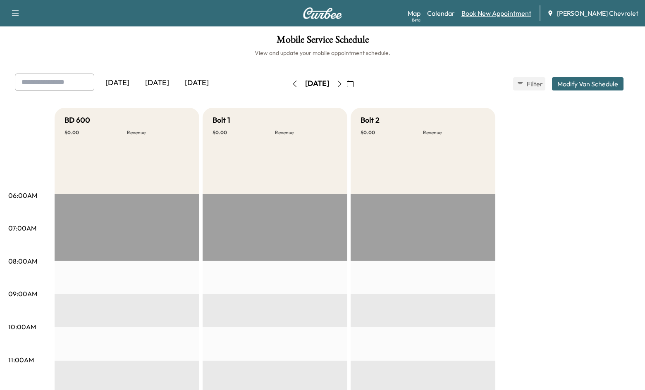
click at [531, 12] on link "Book New Appointment" at bounding box center [497, 13] width 70 height 10
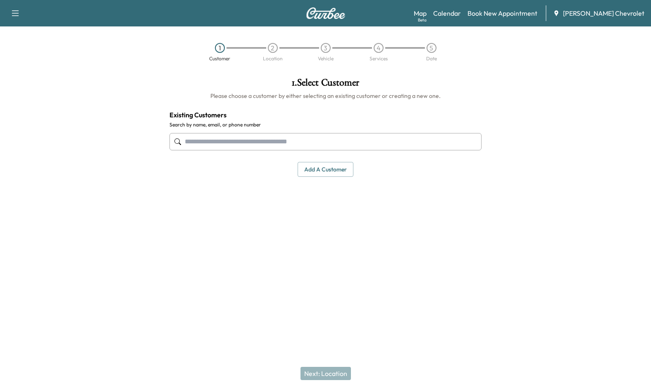
click at [226, 139] on input "text" at bounding box center [326, 141] width 313 height 17
click at [200, 139] on input "text" at bounding box center [326, 141] width 313 height 17
paste input "**********"
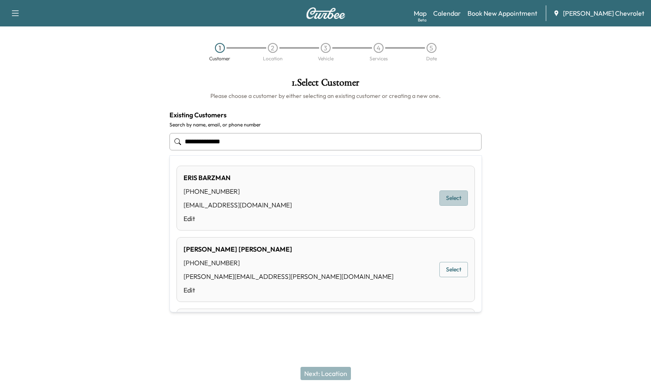
click at [455, 200] on button "Select" at bounding box center [454, 198] width 29 height 15
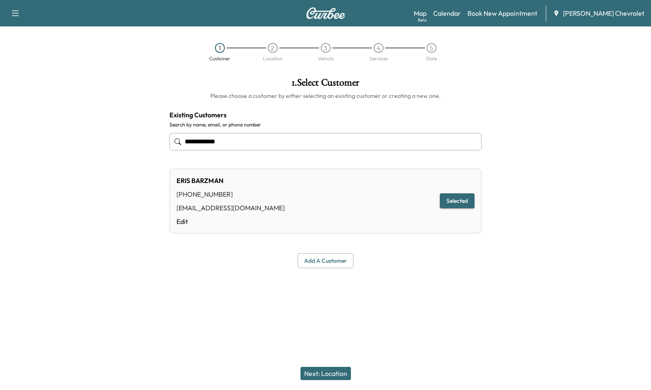
type input "**********"
click at [277, 202] on div "[PERSON_NAME] [PHONE_NUMBER] [EMAIL_ADDRESS][DOMAIN_NAME] Edit Selected" at bounding box center [326, 201] width 313 height 65
click at [289, 221] on div "[PERSON_NAME] [PHONE_NUMBER] [EMAIL_ADDRESS][DOMAIN_NAME] Edit Selected" at bounding box center [326, 201] width 313 height 65
click at [318, 369] on button "Next: Location" at bounding box center [326, 373] width 50 height 13
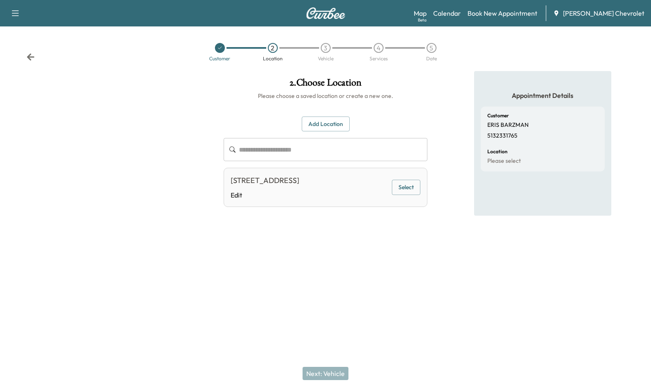
click at [409, 191] on button "Select" at bounding box center [406, 187] width 29 height 15
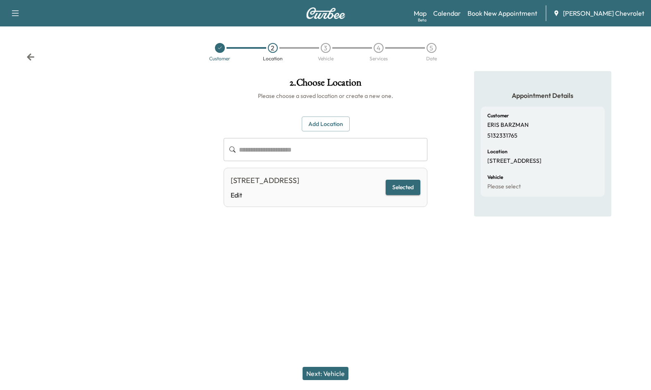
click at [315, 368] on button "Next: Vehicle" at bounding box center [326, 373] width 46 height 13
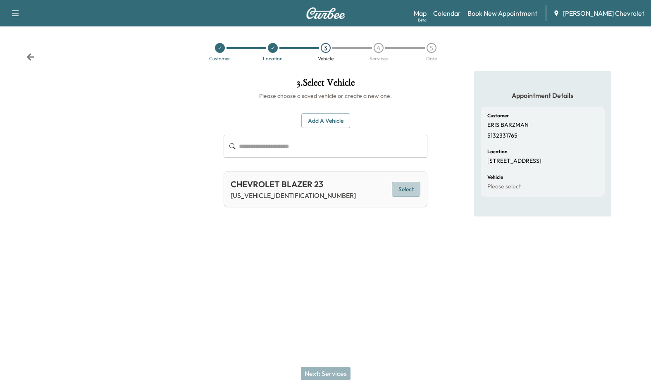
click at [399, 187] on button "Select" at bounding box center [406, 189] width 29 height 15
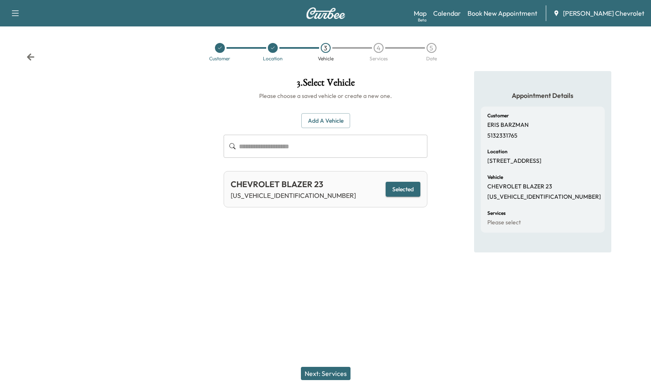
click at [332, 371] on button "Next: Services" at bounding box center [326, 373] width 50 height 13
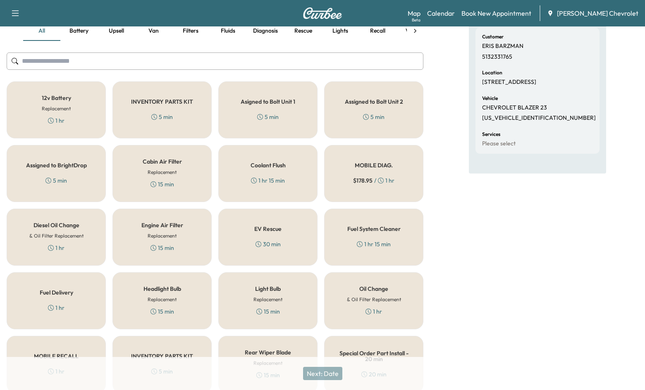
scroll to position [83, 0]
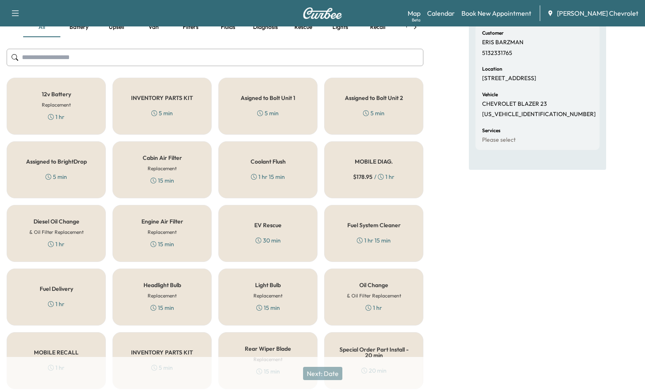
click at [402, 303] on div "Oil Change & Oil Filter Replacement 1 hr" at bounding box center [373, 297] width 99 height 57
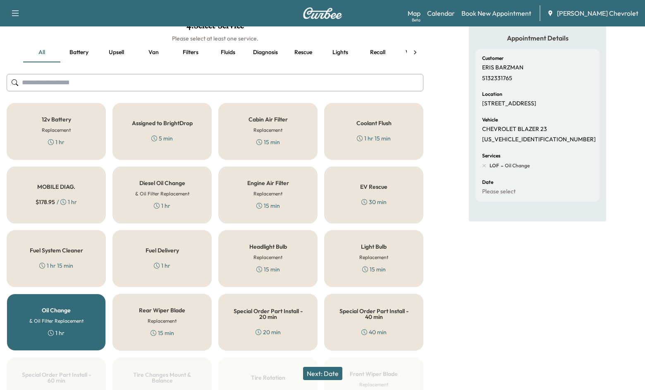
scroll to position [115, 0]
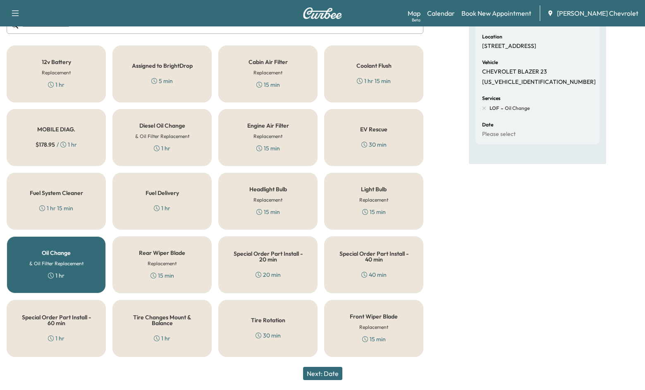
click at [235, 314] on div "Tire Rotation 30 min" at bounding box center [267, 328] width 99 height 57
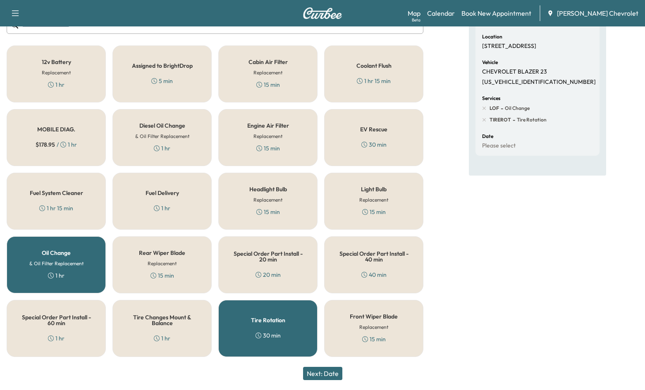
click at [340, 371] on button "Next: Date" at bounding box center [322, 373] width 39 height 13
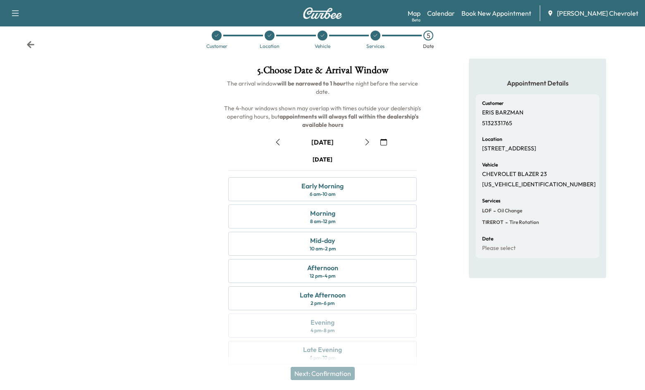
scroll to position [24, 0]
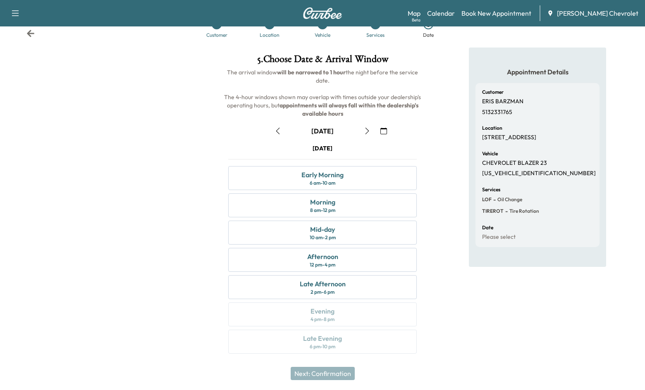
click at [366, 134] on button "button" at bounding box center [367, 131] width 14 height 13
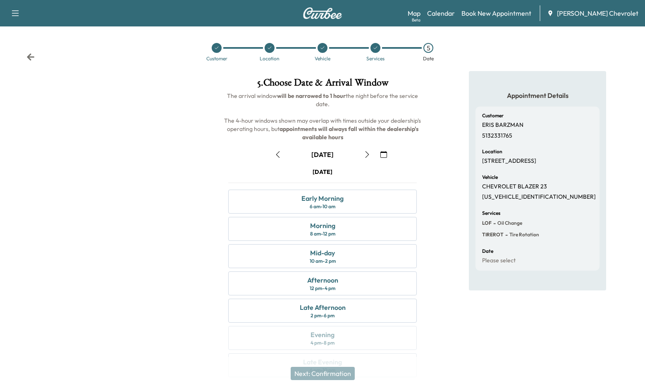
click at [369, 154] on icon "button" at bounding box center [367, 154] width 7 height 7
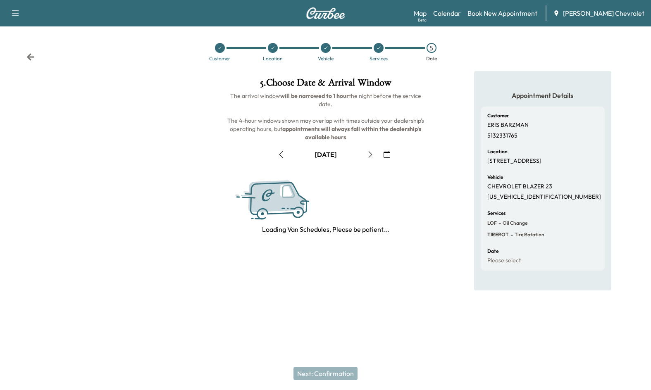
click at [369, 153] on icon "button" at bounding box center [370, 154] width 7 height 7
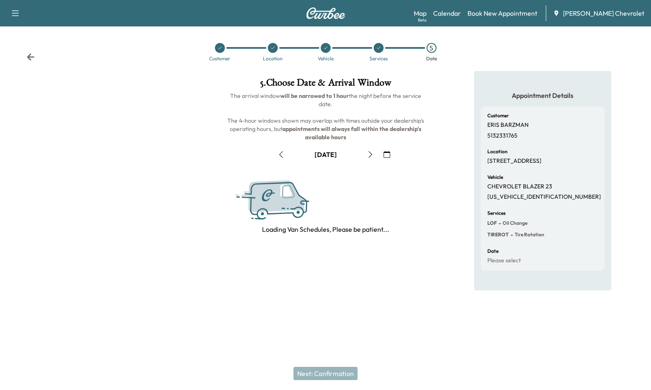
click at [369, 153] on icon "button" at bounding box center [370, 154] width 7 height 7
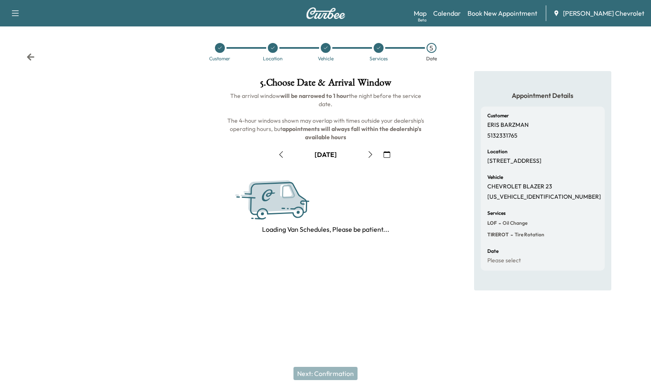
click at [369, 153] on icon "button" at bounding box center [370, 154] width 7 height 7
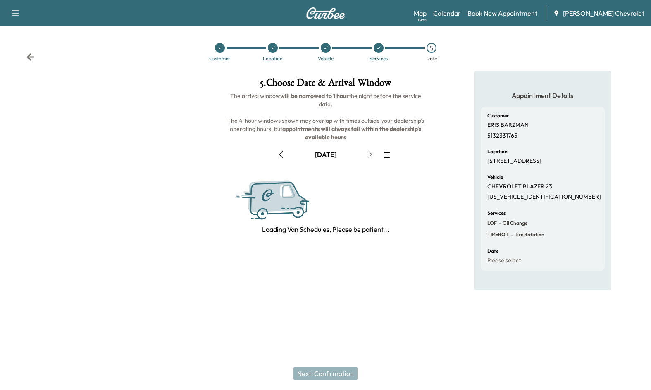
click at [369, 153] on icon "button" at bounding box center [370, 154] width 7 height 7
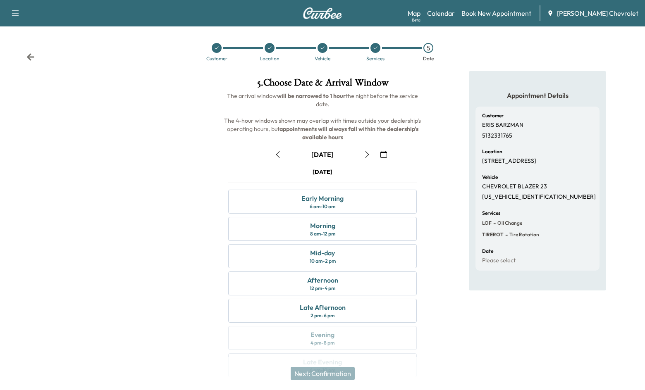
click at [369, 153] on icon "button" at bounding box center [367, 154] width 7 height 7
click at [279, 154] on icon "button" at bounding box center [278, 154] width 7 height 7
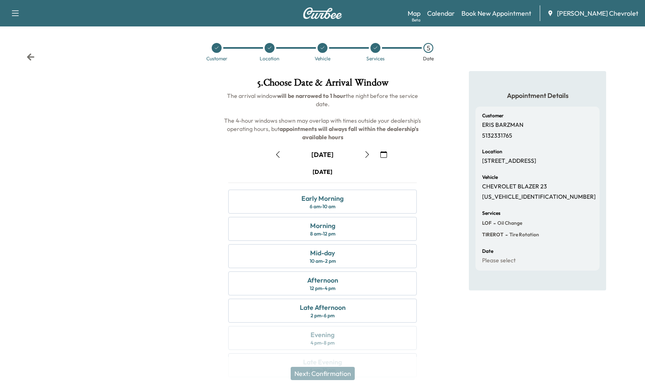
click at [279, 154] on icon "button" at bounding box center [278, 154] width 7 height 7
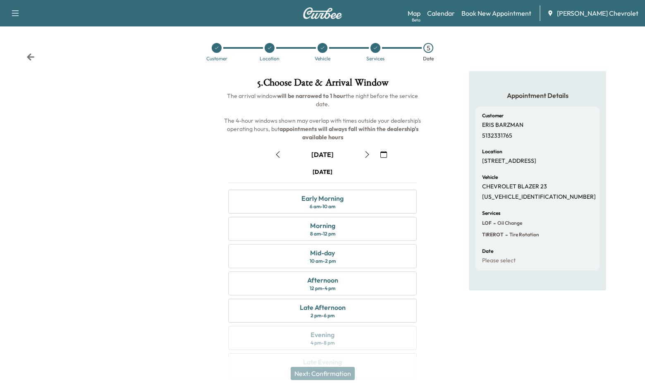
click at [279, 154] on icon "button" at bounding box center [278, 154] width 7 height 7
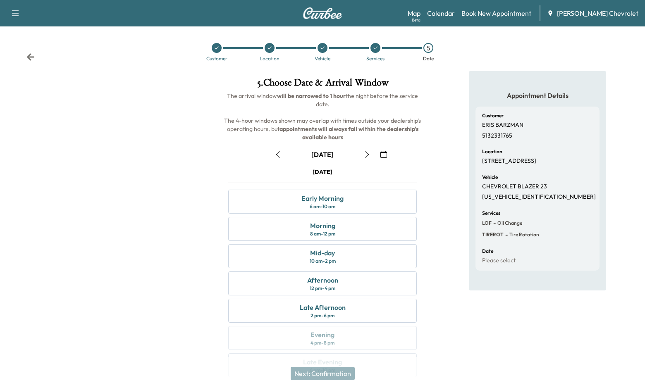
click at [279, 154] on icon "button" at bounding box center [278, 154] width 7 height 7
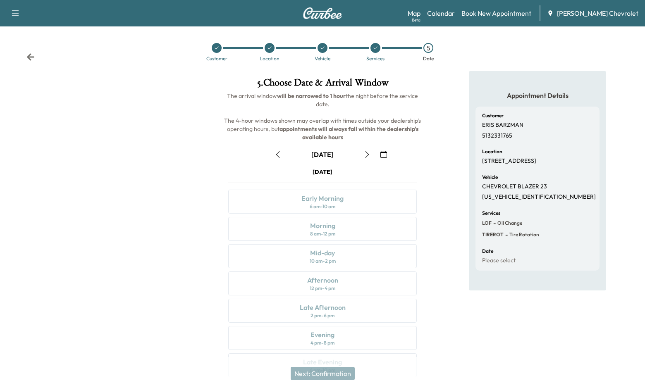
click at [279, 154] on icon "button" at bounding box center [278, 154] width 7 height 7
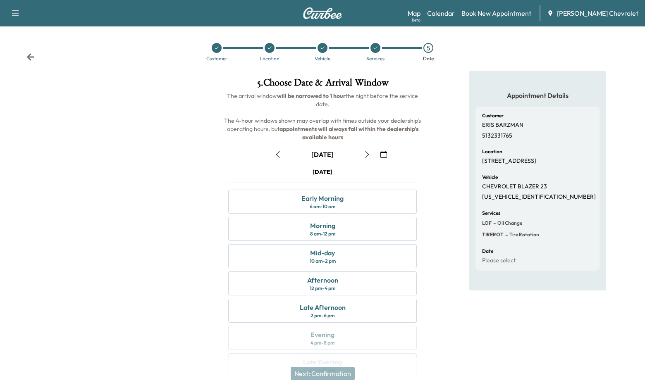
click at [365, 154] on icon "button" at bounding box center [367, 154] width 7 height 7
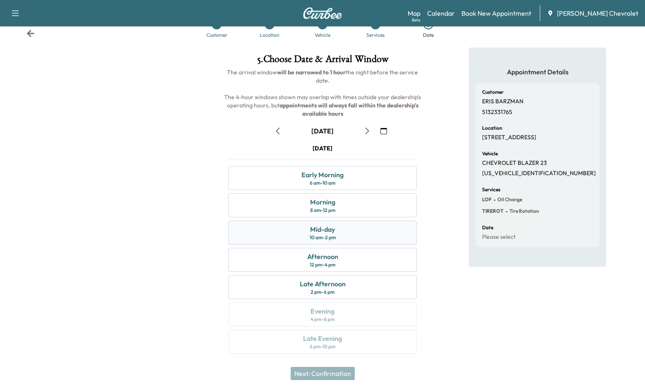
click at [355, 233] on div "Mid-day 10 am - 2 pm" at bounding box center [322, 233] width 189 height 24
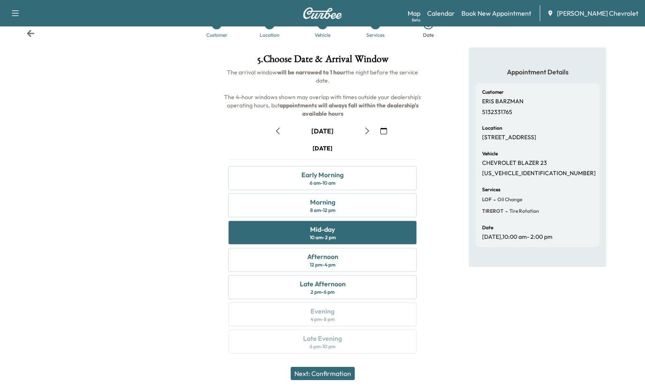
click at [331, 370] on button "Next: Confirmation" at bounding box center [323, 373] width 64 height 13
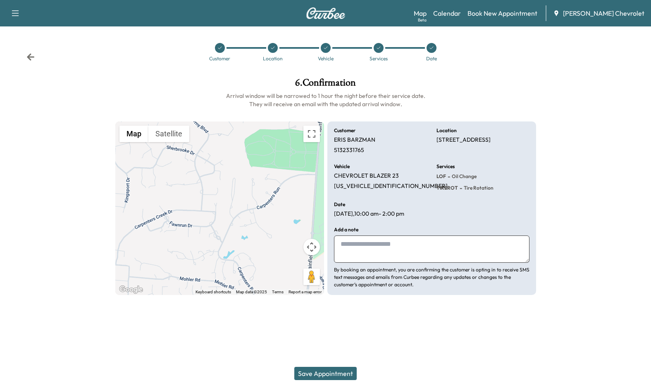
click at [411, 243] on textarea at bounding box center [432, 249] width 196 height 27
type textarea "**********"
click at [338, 375] on button "Save Appointment" at bounding box center [326, 373] width 62 height 13
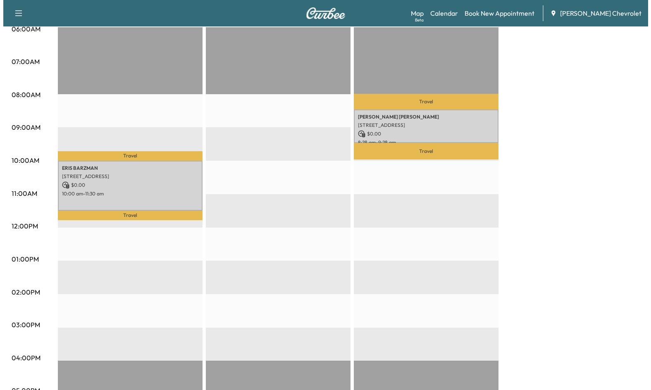
scroll to position [165, 0]
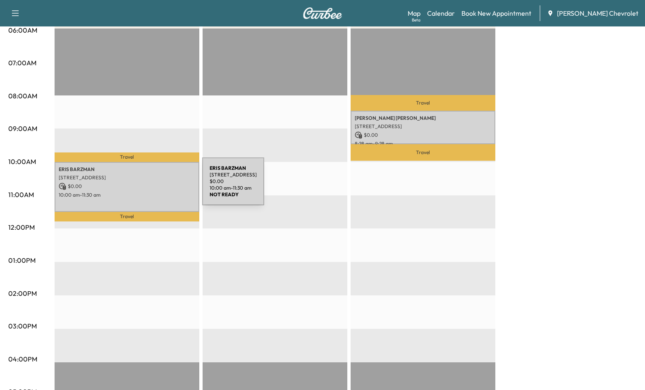
click at [140, 187] on p "$ 0.00" at bounding box center [127, 186] width 136 height 7
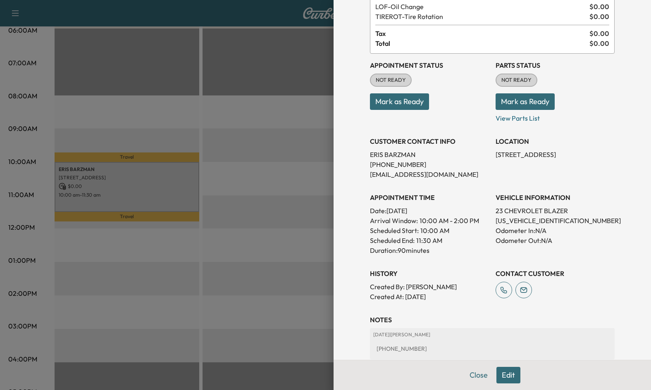
scroll to position [109, 0]
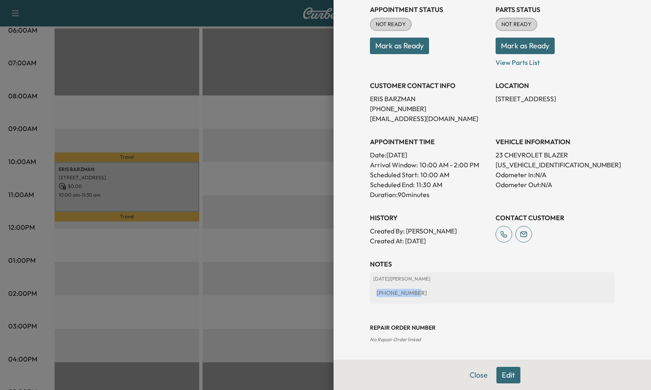
drag, startPoint x: 421, startPoint y: 292, endPoint x: 370, endPoint y: 293, distance: 50.5
click at [374, 293] on div "[PHONE_NUMBER]" at bounding box center [493, 293] width 238 height 15
drag, startPoint x: 370, startPoint y: 293, endPoint x: 426, endPoint y: 201, distance: 107.3
click at [425, 199] on p "Duration: 90 minutes" at bounding box center [429, 195] width 119 height 10
click at [397, 295] on div "[PHONE_NUMBER]" at bounding box center [493, 293] width 238 height 15
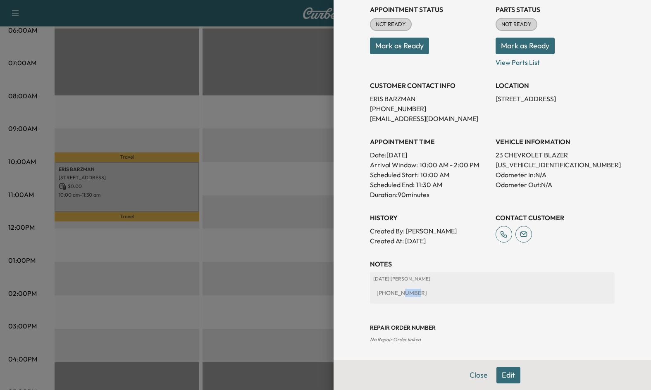
click at [397, 295] on div "[PHONE_NUMBER]" at bounding box center [493, 293] width 238 height 15
copy div "[PHONE_NUMBER]"
